Goal: Task Accomplishment & Management: Manage account settings

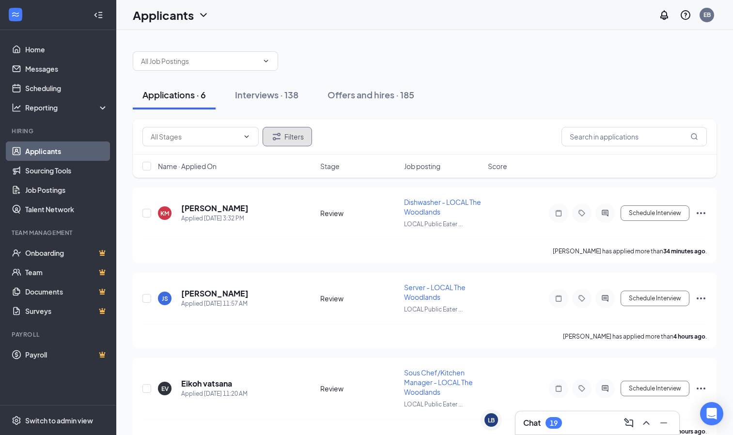
click at [298, 145] on button "Filters" at bounding box center [287, 136] width 49 height 19
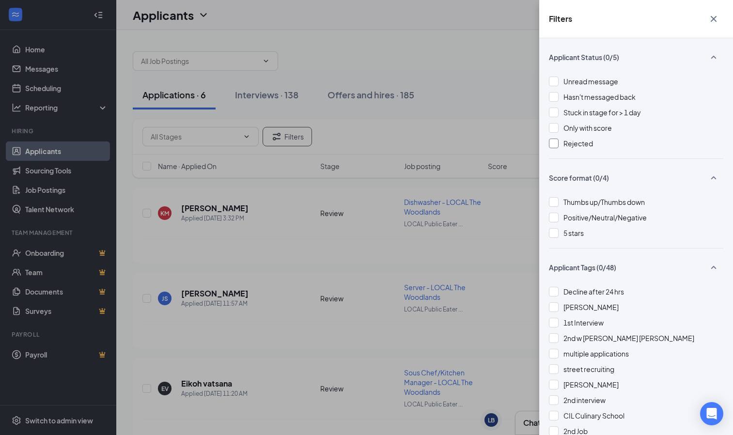
click at [562, 143] on div "Rejected" at bounding box center [636, 143] width 174 height 11
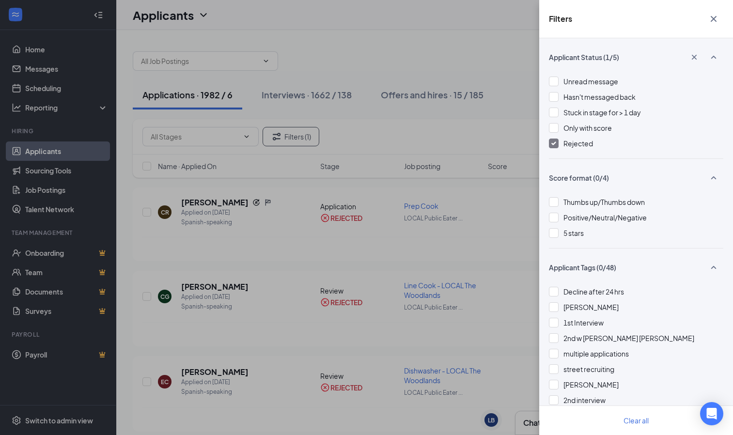
click at [718, 16] on icon "Cross" at bounding box center [714, 19] width 12 height 12
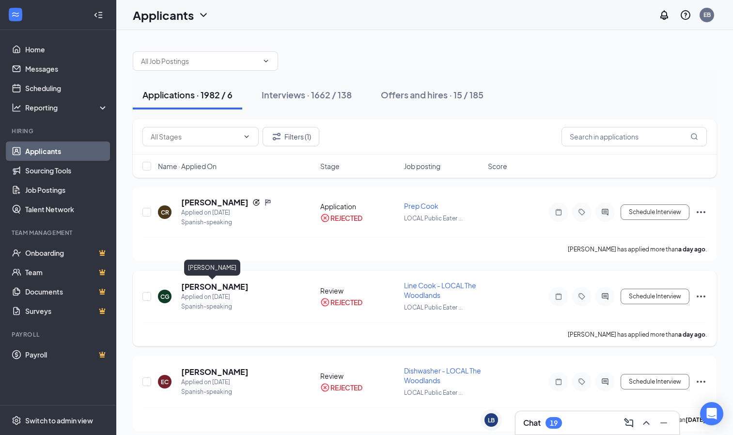
click at [192, 288] on h5 "[PERSON_NAME]" at bounding box center [214, 286] width 67 height 11
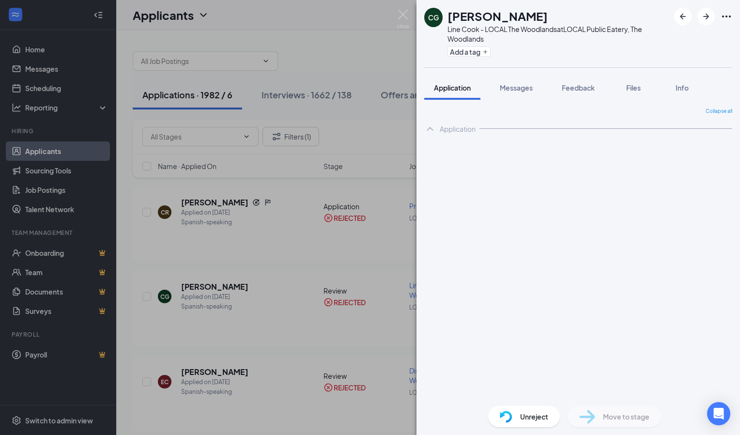
click at [406, 21] on img at bounding box center [403, 19] width 12 height 19
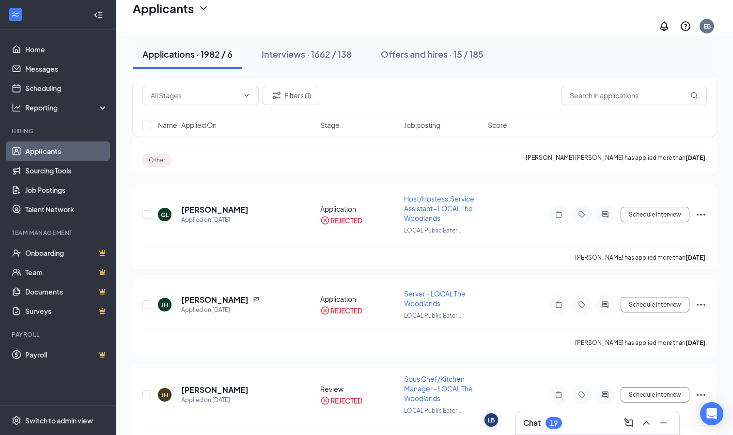
scroll to position [1382, 0]
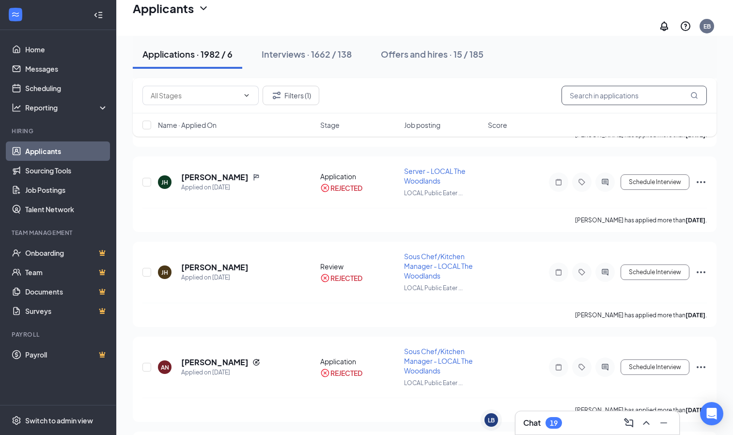
click at [581, 96] on input "text" at bounding box center [633, 95] width 145 height 19
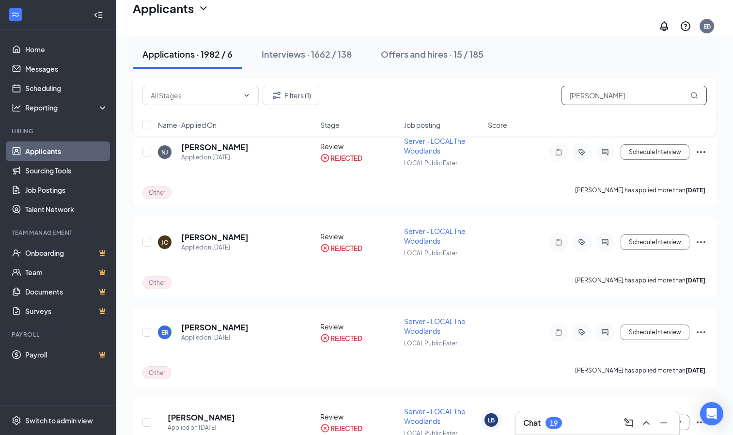
type input "[PERSON_NAME]"
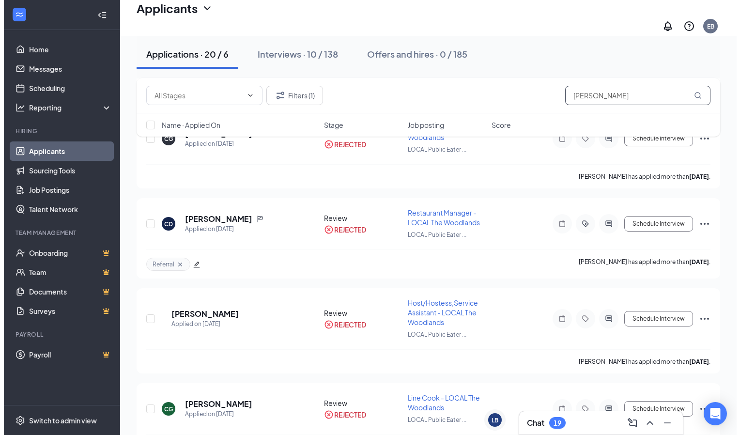
scroll to position [412, 0]
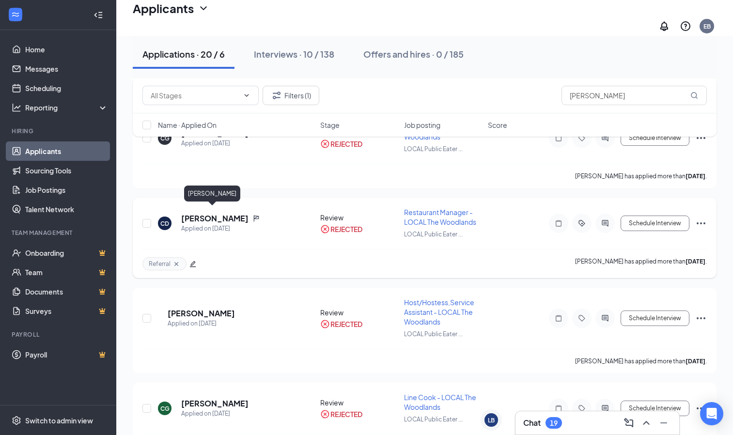
click at [212, 214] on h5 "[PERSON_NAME]" at bounding box center [214, 218] width 67 height 11
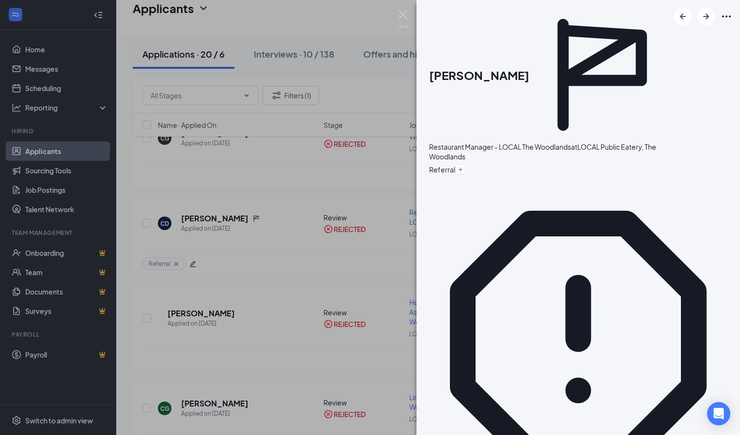
scroll to position [236, 0]
click at [400, 17] on img at bounding box center [403, 19] width 12 height 19
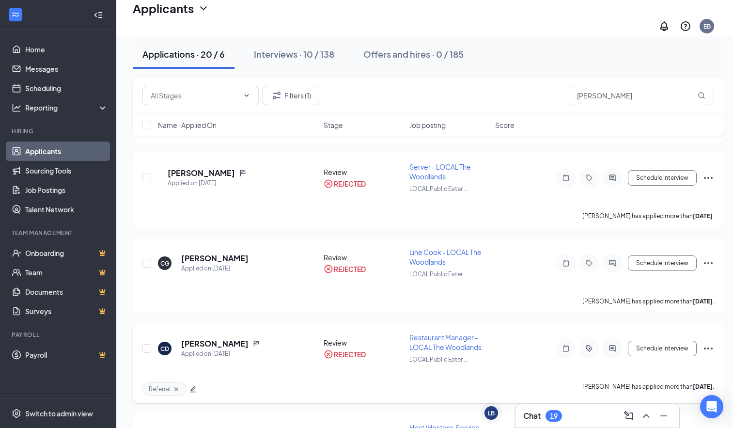
scroll to position [226, 0]
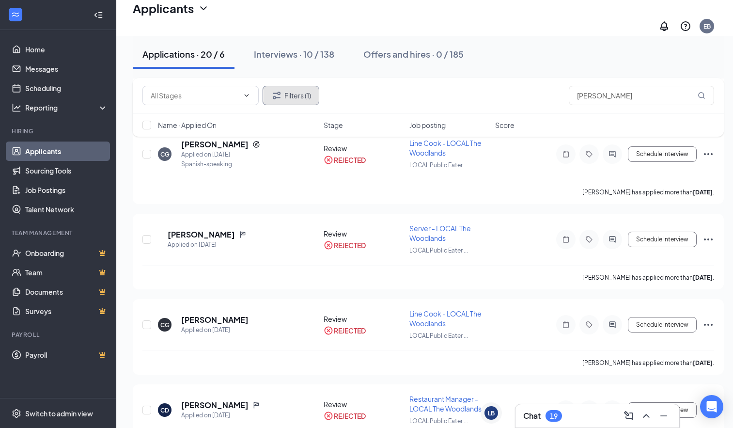
click at [276, 99] on icon "Filter" at bounding box center [277, 96] width 12 height 12
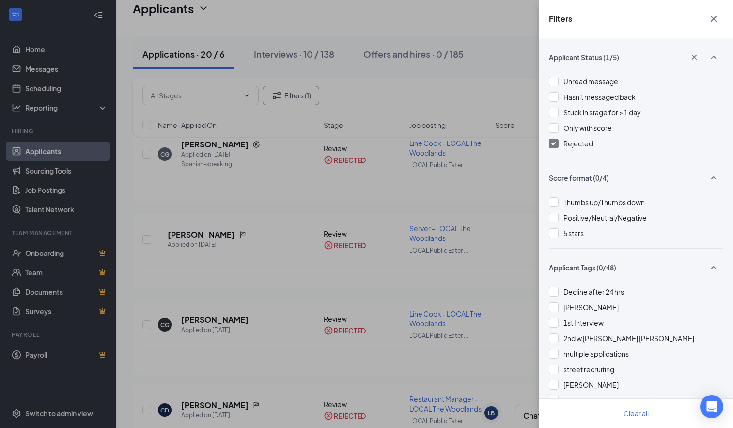
click at [550, 144] on div at bounding box center [554, 144] width 10 height 10
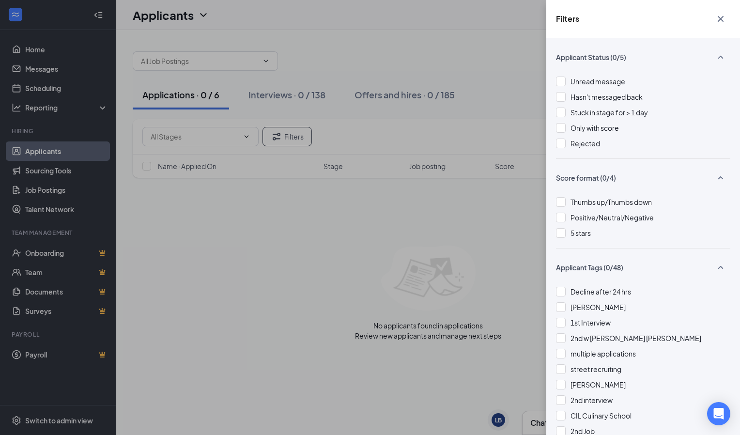
click at [718, 20] on icon "Cross" at bounding box center [721, 19] width 12 height 12
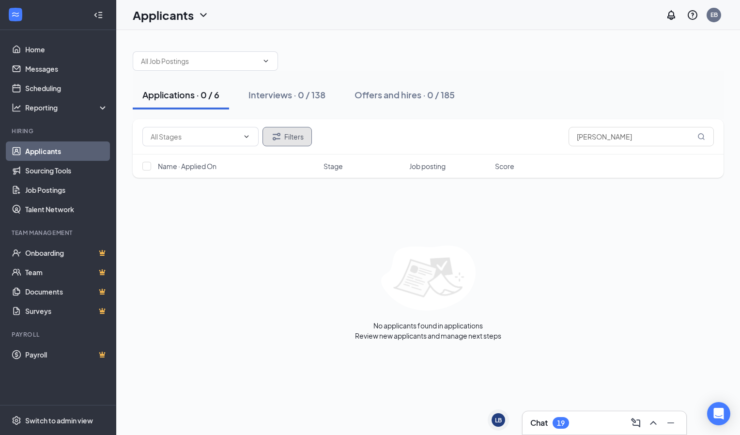
click at [274, 136] on icon "Filter" at bounding box center [277, 137] width 12 height 12
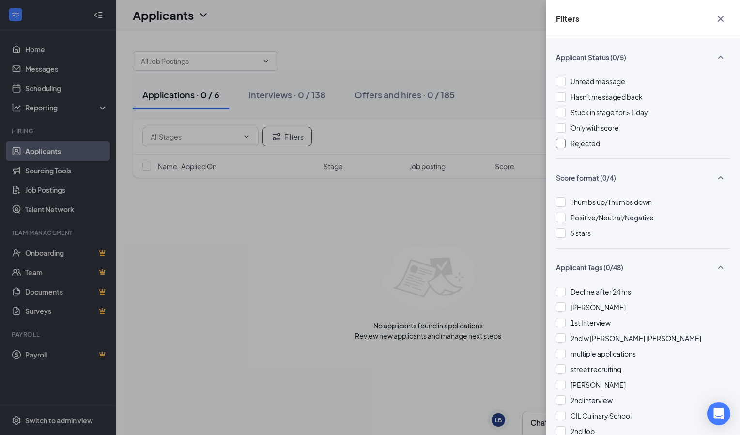
click at [572, 142] on span "Rejected" at bounding box center [586, 143] width 30 height 9
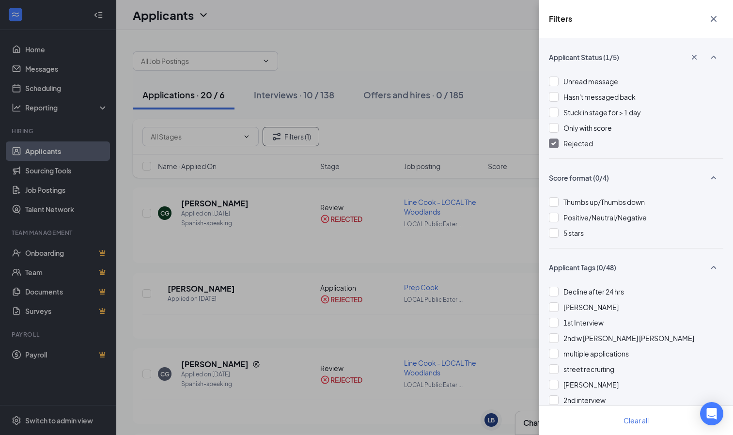
click at [379, 20] on div "Filters Applicant Status (1/5) Unread message Hasn't messaged back Stuck in sta…" at bounding box center [366, 217] width 733 height 435
click at [719, 19] on button "button" at bounding box center [713, 19] width 19 height 18
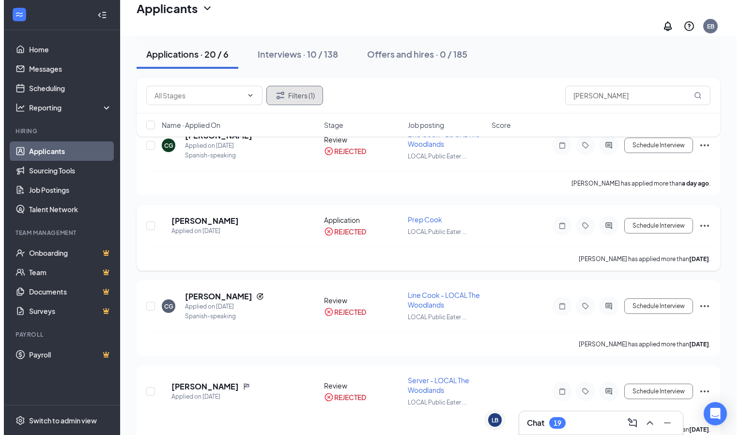
scroll to position [74, 0]
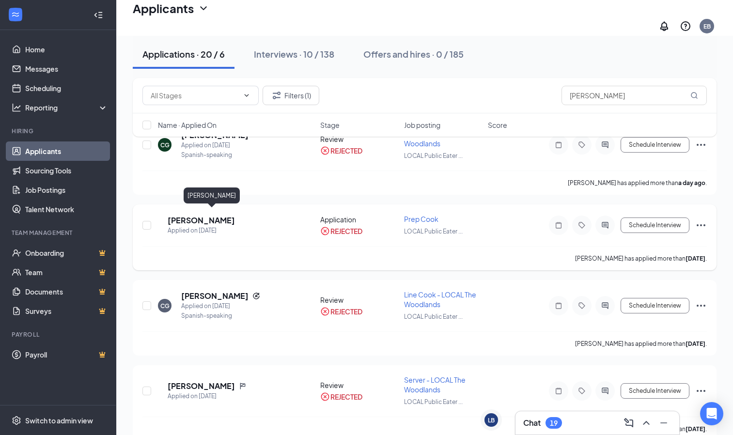
click at [209, 218] on h5 "[PERSON_NAME]" at bounding box center [201, 220] width 67 height 11
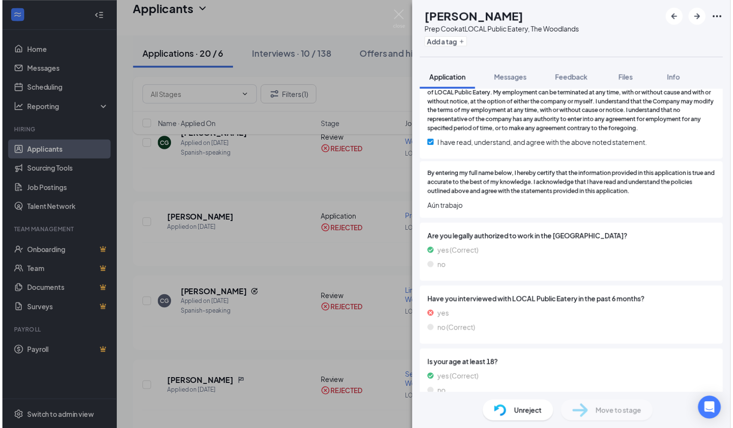
scroll to position [2519, 0]
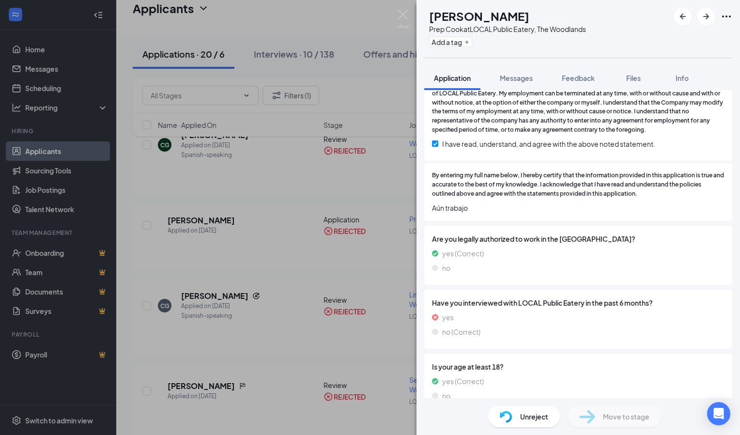
click at [521, 419] on span "Unreject" at bounding box center [534, 416] width 28 height 11
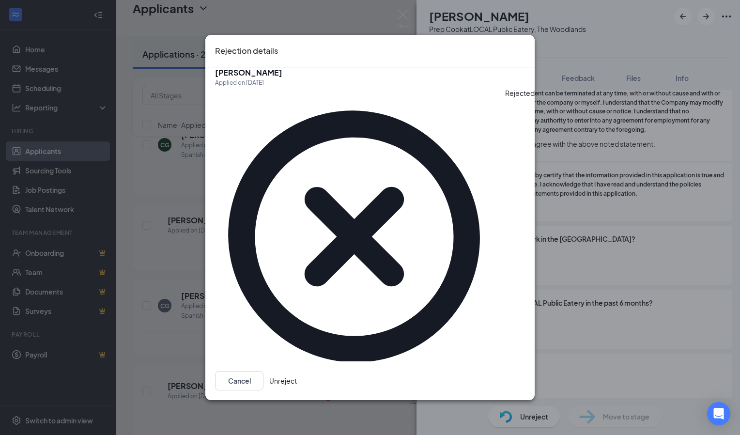
click at [297, 371] on button "Unreject" at bounding box center [283, 380] width 28 height 19
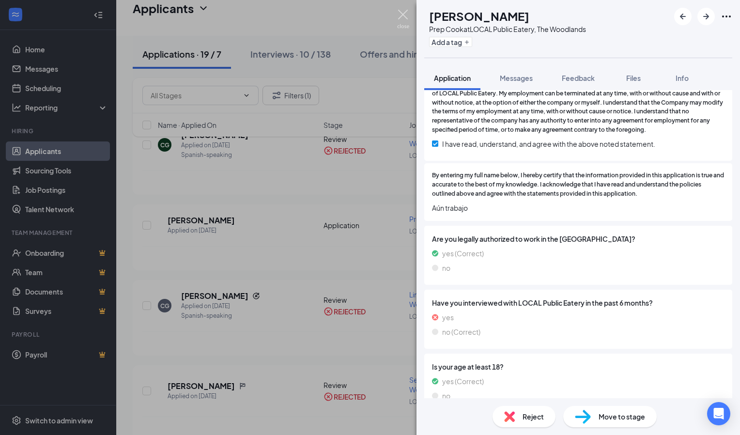
click at [405, 17] on img at bounding box center [403, 19] width 12 height 19
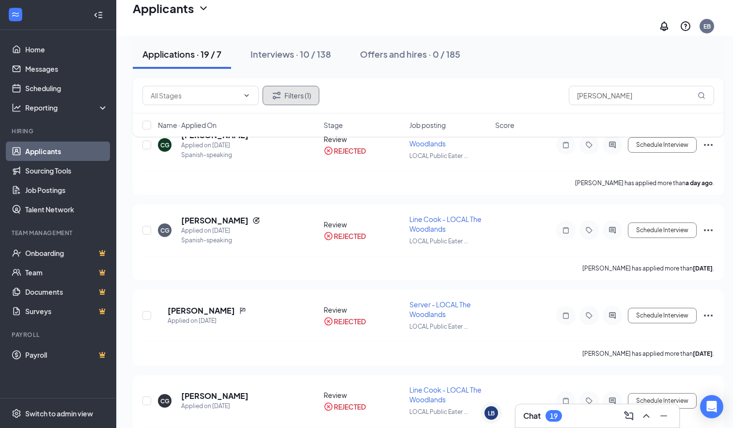
click at [287, 103] on button "Filters (1)" at bounding box center [291, 95] width 57 height 19
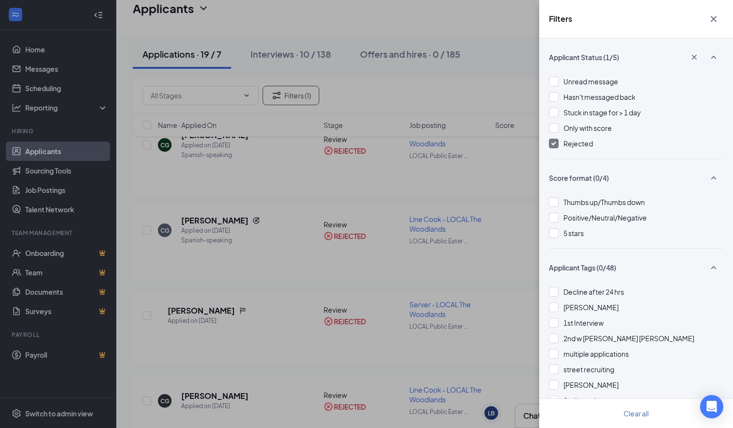
click at [550, 141] on div at bounding box center [554, 144] width 10 height 10
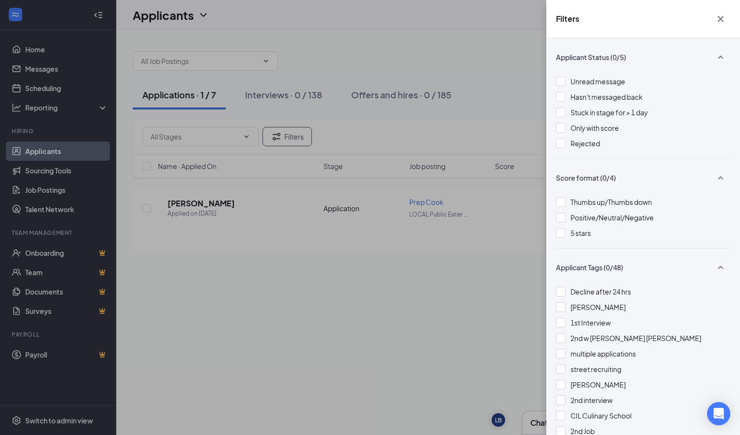
click at [474, 39] on div "Filters Applicant Status (0/5) Unread message Hasn't messaged back Stuck in sta…" at bounding box center [370, 217] width 740 height 435
click at [717, 22] on icon "Cross" at bounding box center [721, 19] width 12 height 12
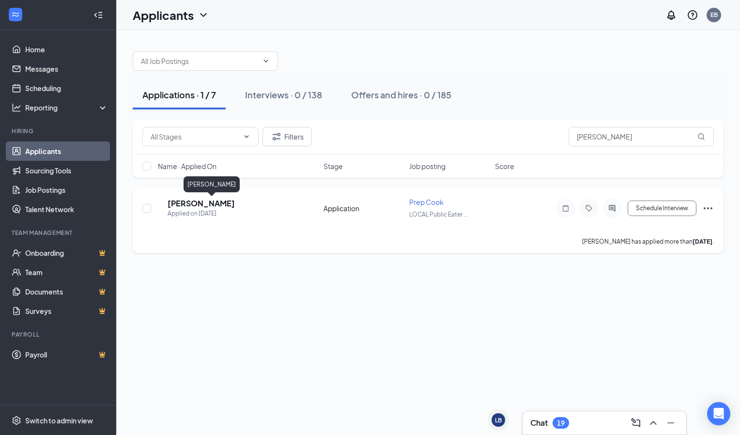
click at [207, 202] on h5 "[PERSON_NAME]" at bounding box center [201, 203] width 67 height 11
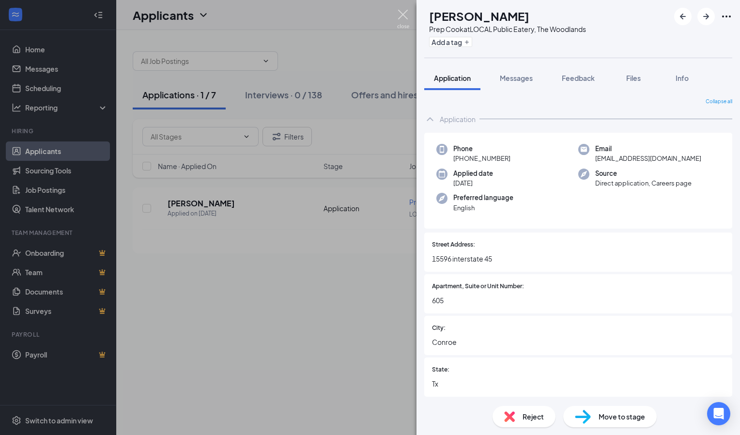
click at [400, 18] on img at bounding box center [403, 19] width 12 height 19
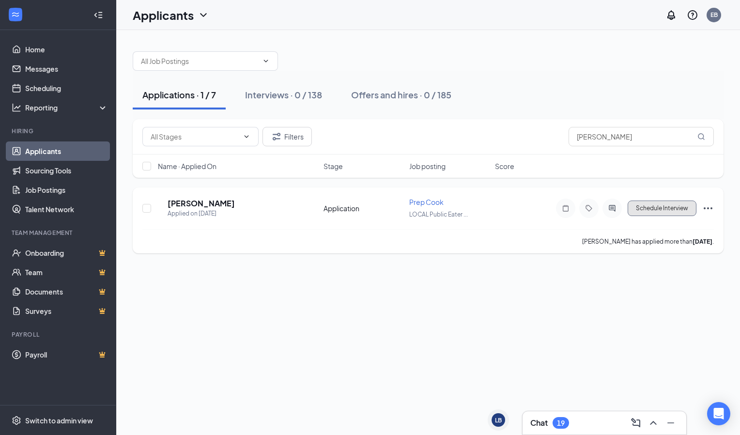
click at [667, 210] on button "Schedule Interview" at bounding box center [662, 209] width 69 height 16
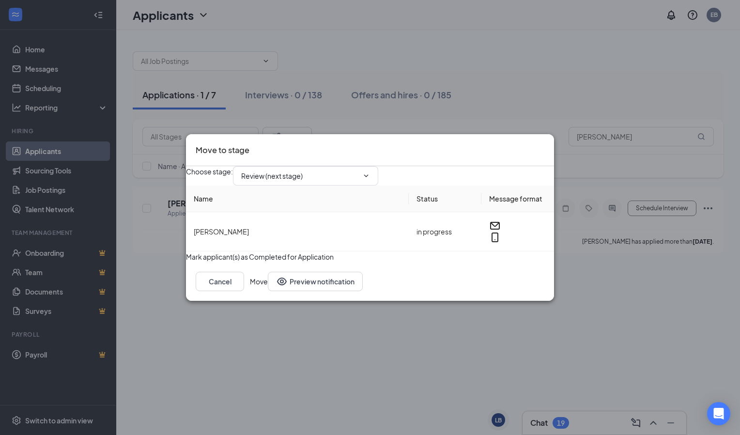
click at [399, 166] on div "Choose stage : Review (next stage)" at bounding box center [370, 175] width 368 height 19
click at [370, 172] on icon "ChevronDown" at bounding box center [366, 176] width 8 height 8
click at [276, 171] on input "Review (next stage)" at bounding box center [299, 176] width 117 height 11
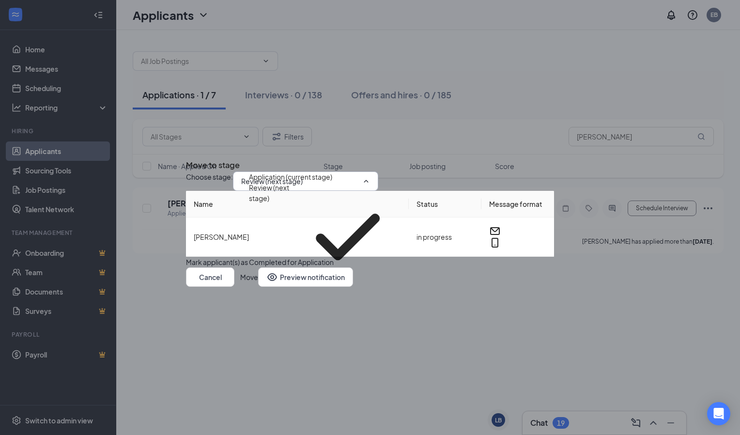
scroll to position [96, 0]
click at [304, 345] on div "First Interview - Onsite" at bounding box center [284, 350] width 71 height 11
type input "First Interview - Onsite"
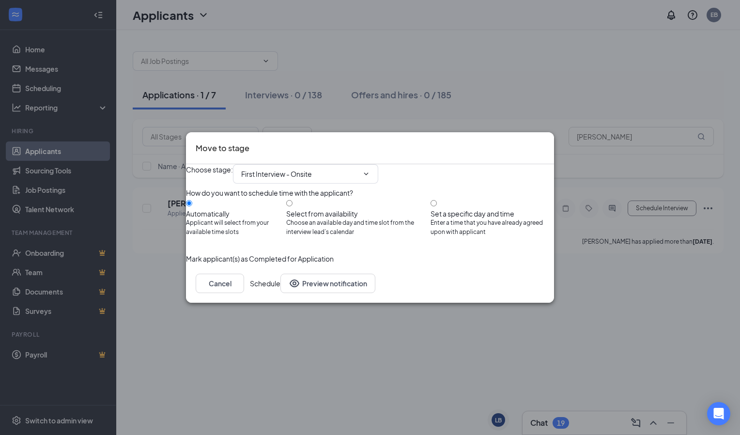
click at [281, 293] on button "Schedule" at bounding box center [265, 283] width 31 height 19
